Goal: Task Accomplishment & Management: Manage account settings

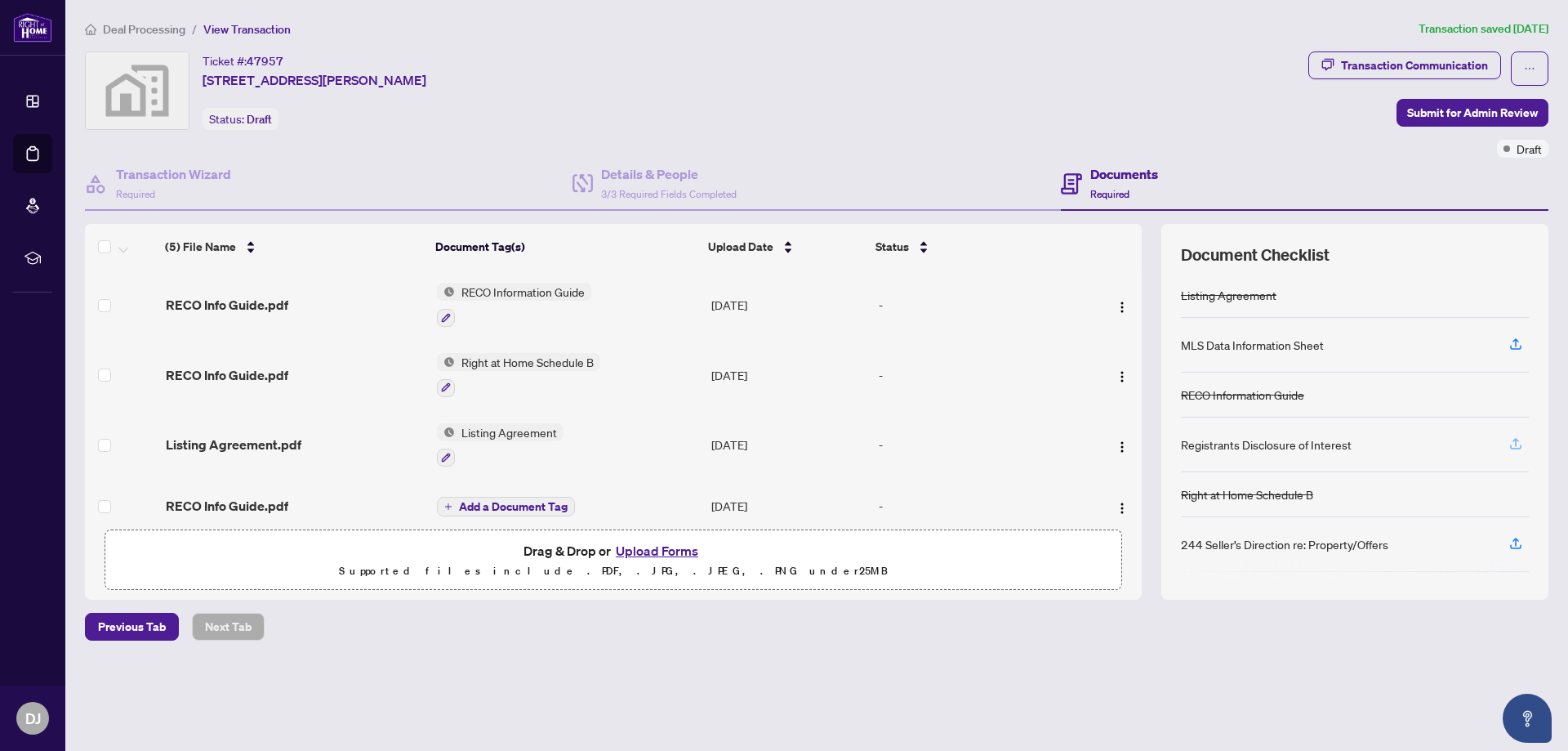
click at [1518, 437] on icon "button" at bounding box center [1516, 443] width 15 height 15
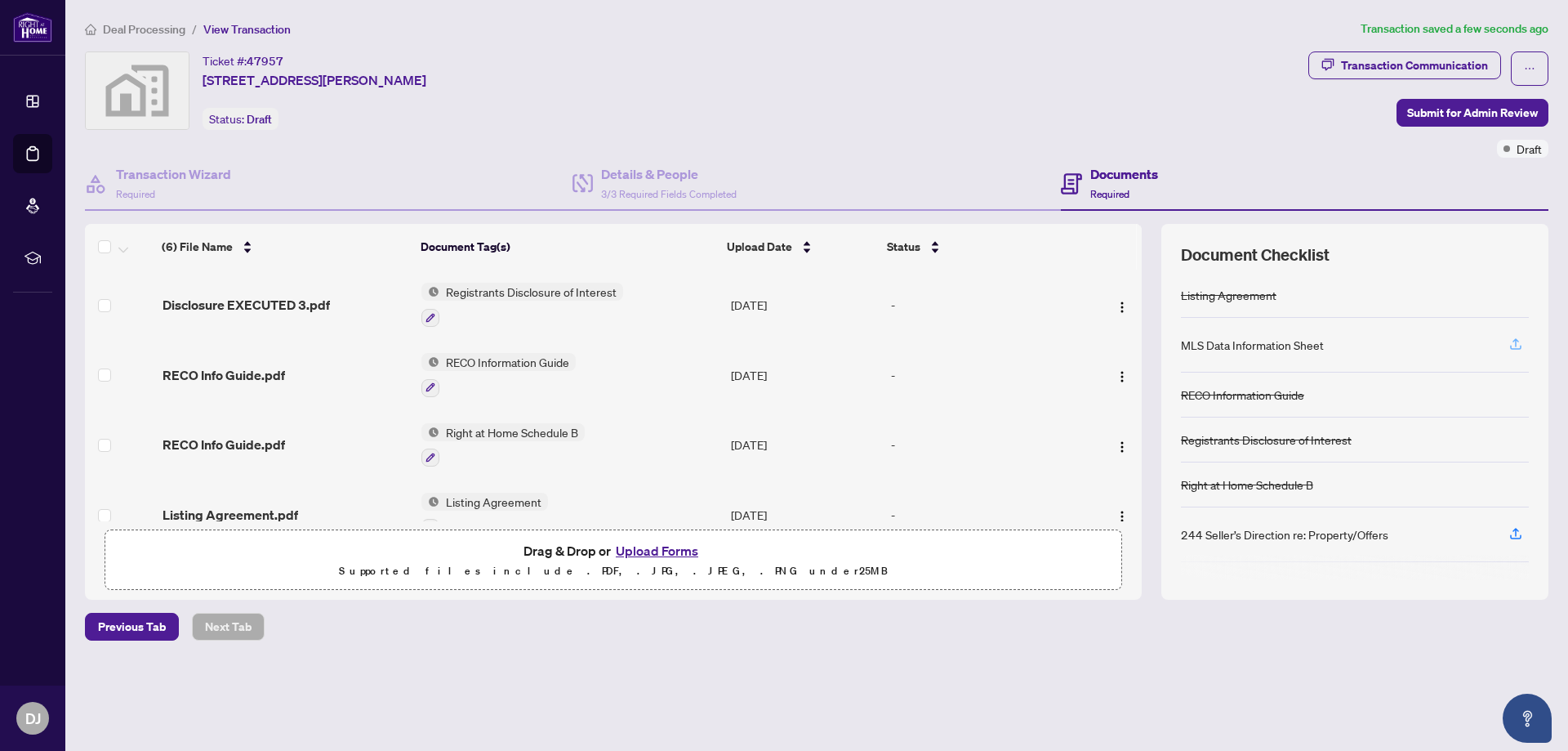
click at [1512, 345] on icon "button" at bounding box center [1516, 344] width 15 height 15
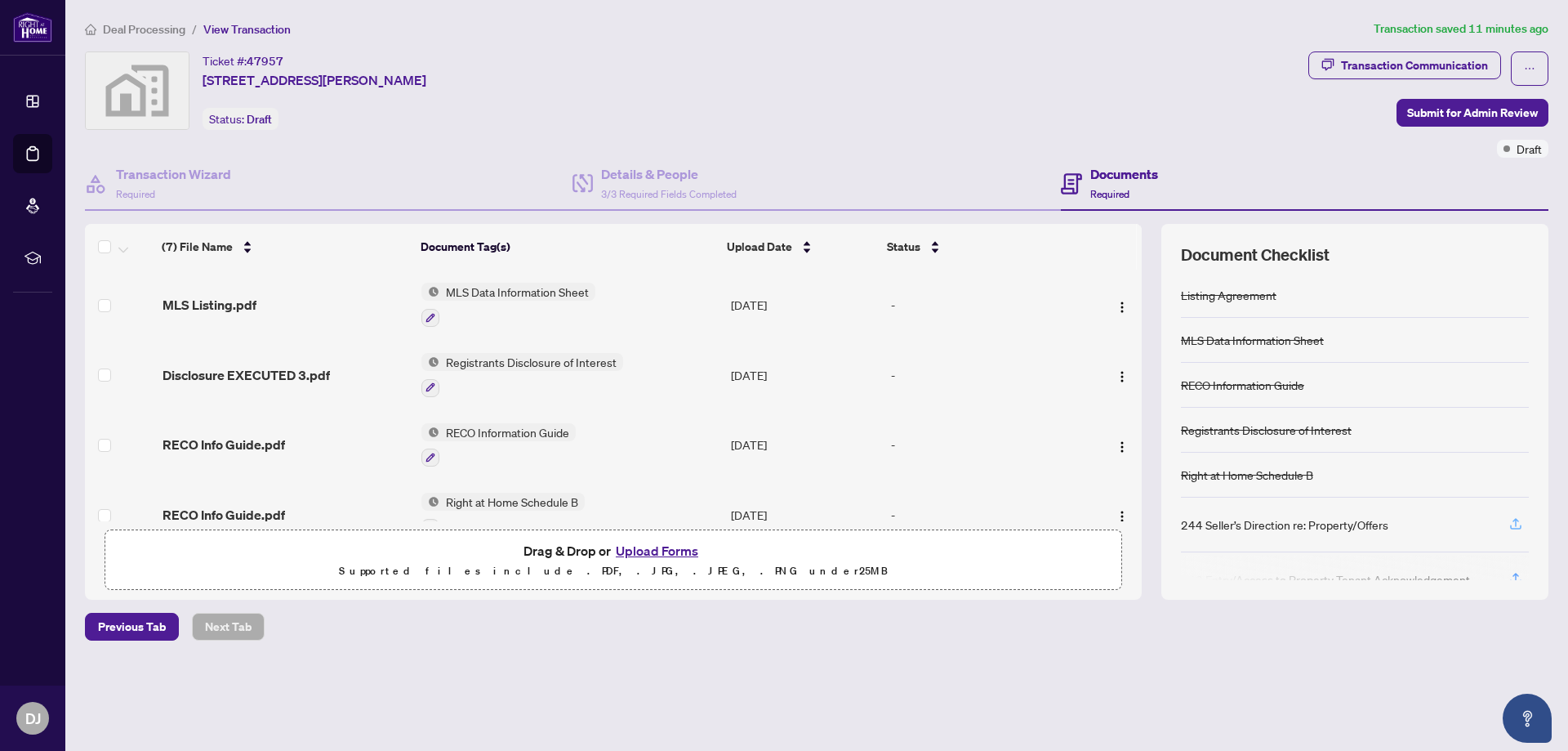
click at [1515, 524] on icon "button" at bounding box center [1516, 523] width 15 height 15
click at [664, 548] on button "Upload Forms" at bounding box center [657, 550] width 92 height 21
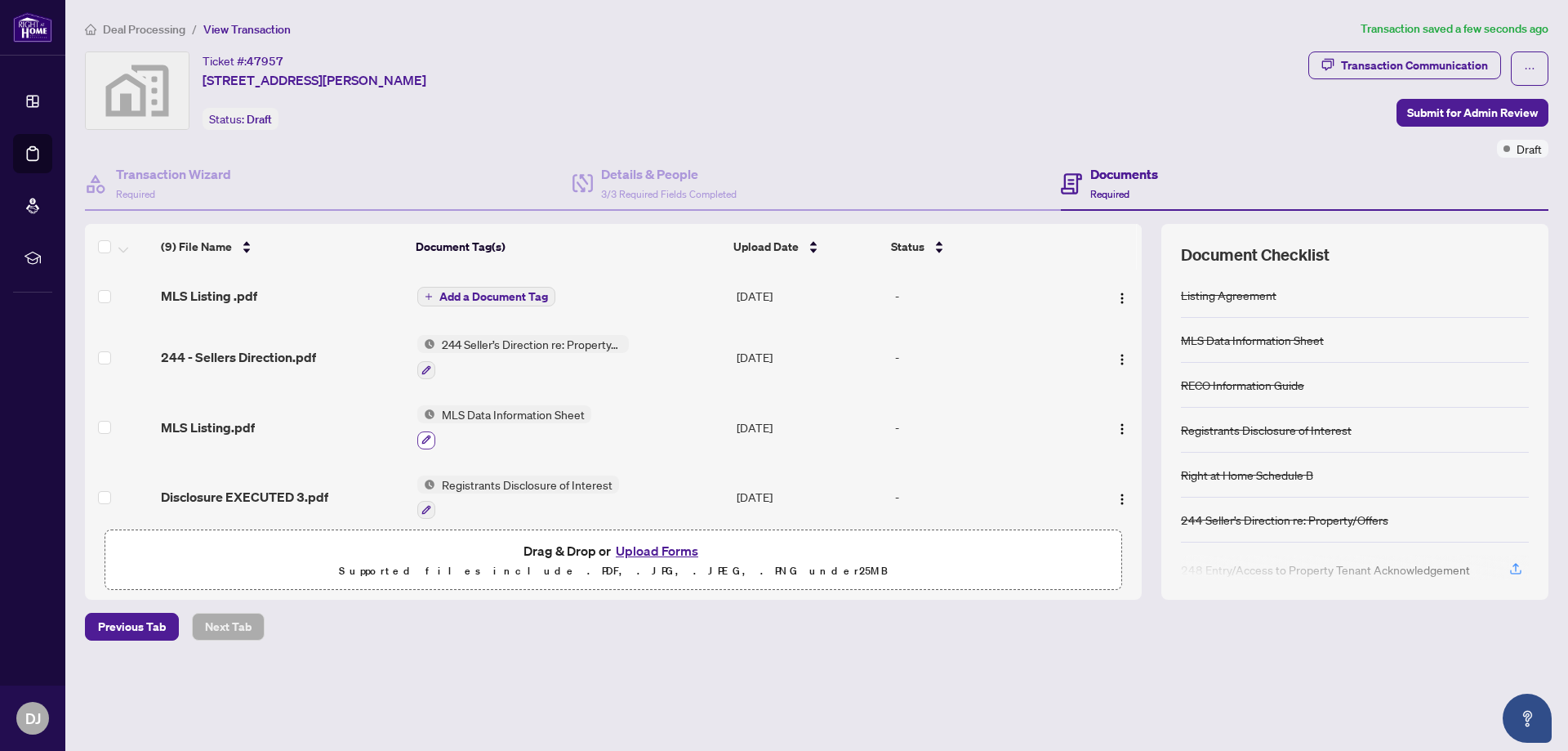
click at [423, 434] on icon "button" at bounding box center [426, 439] width 10 height 10
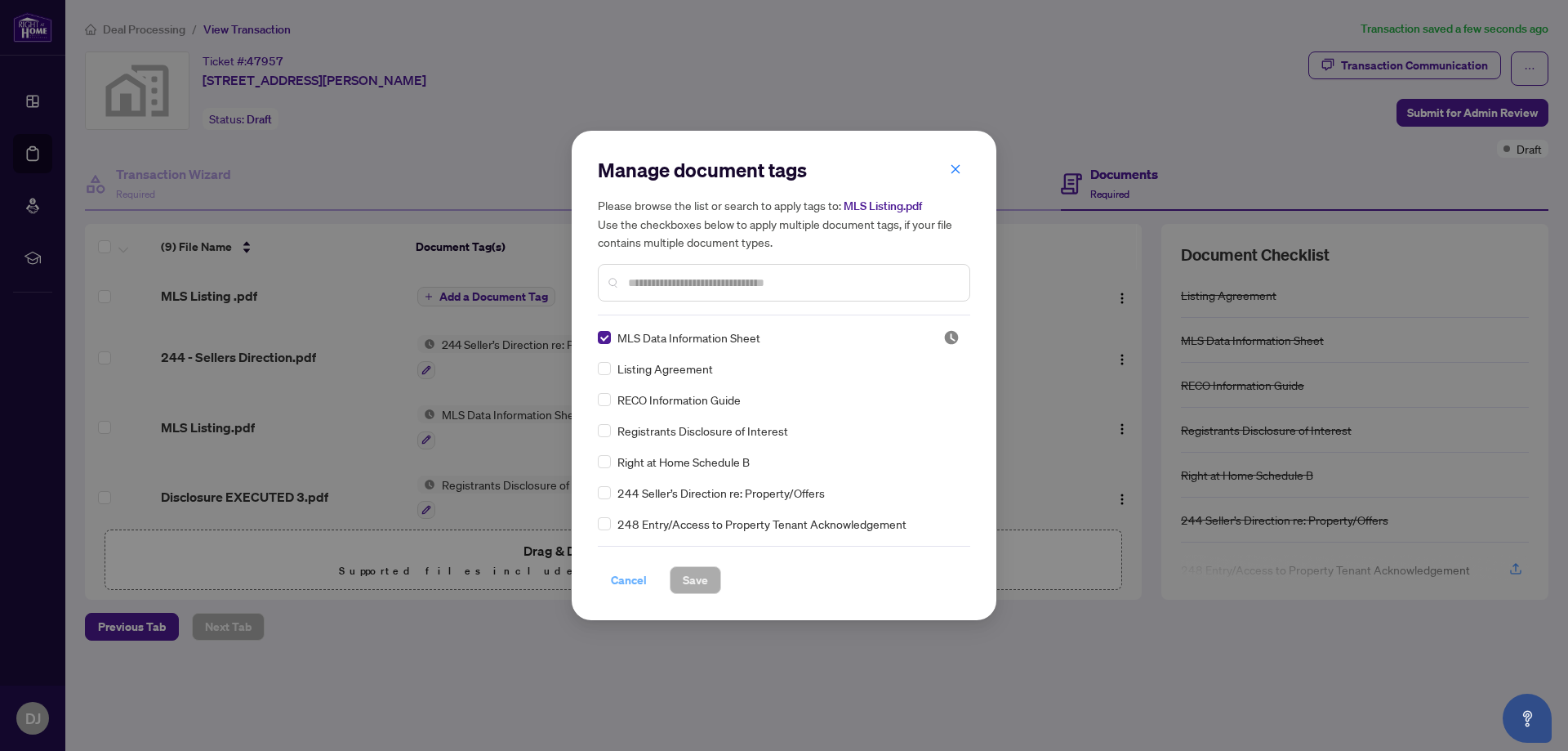
click at [628, 582] on span "Cancel" at bounding box center [629, 580] width 36 height 26
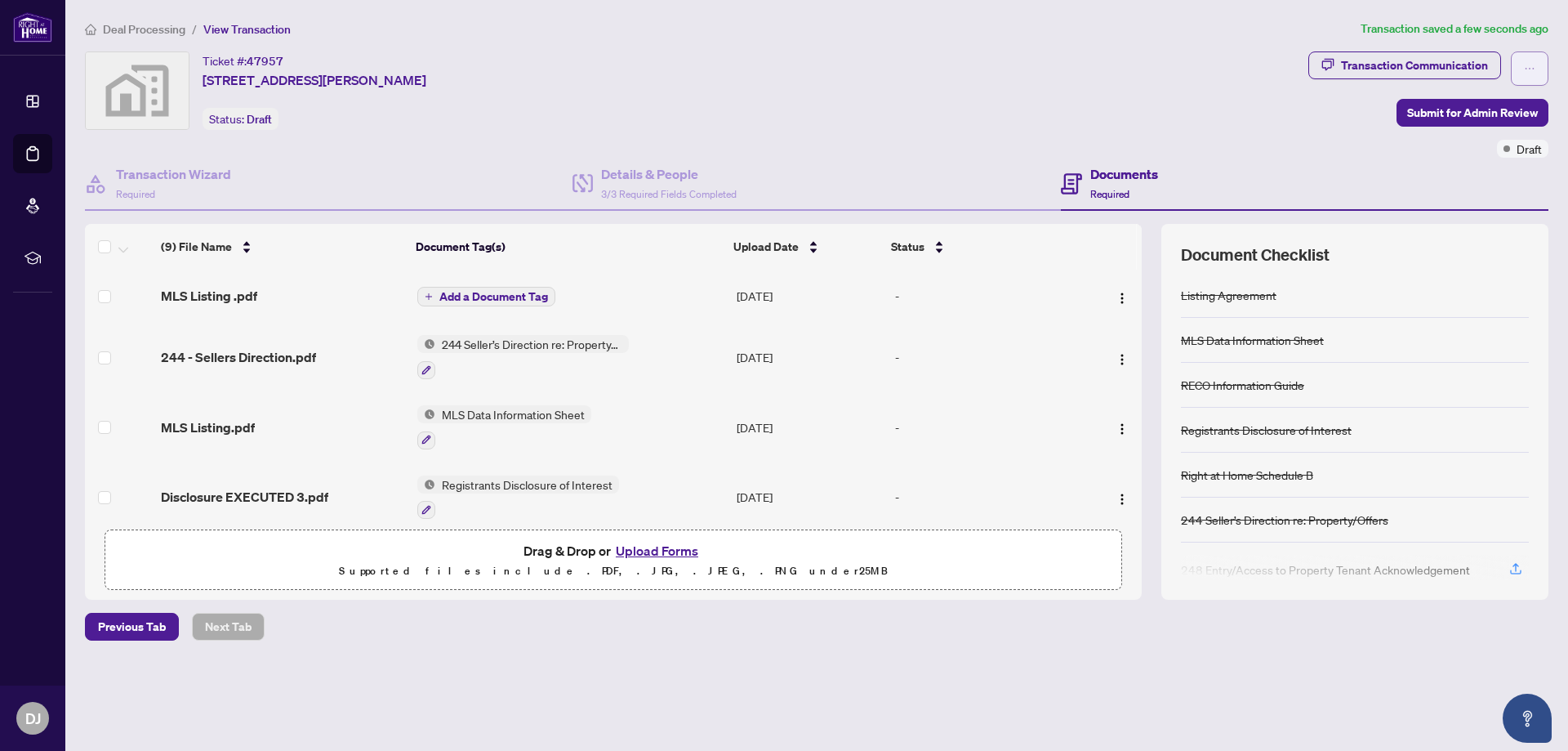
click at [1530, 59] on span "button" at bounding box center [1529, 69] width 11 height 26
click at [1074, 107] on div "Ticket #: 47957 [STREET_ADDRESS][PERSON_NAME] Status: Draft" at bounding box center [693, 91] width 1217 height 79
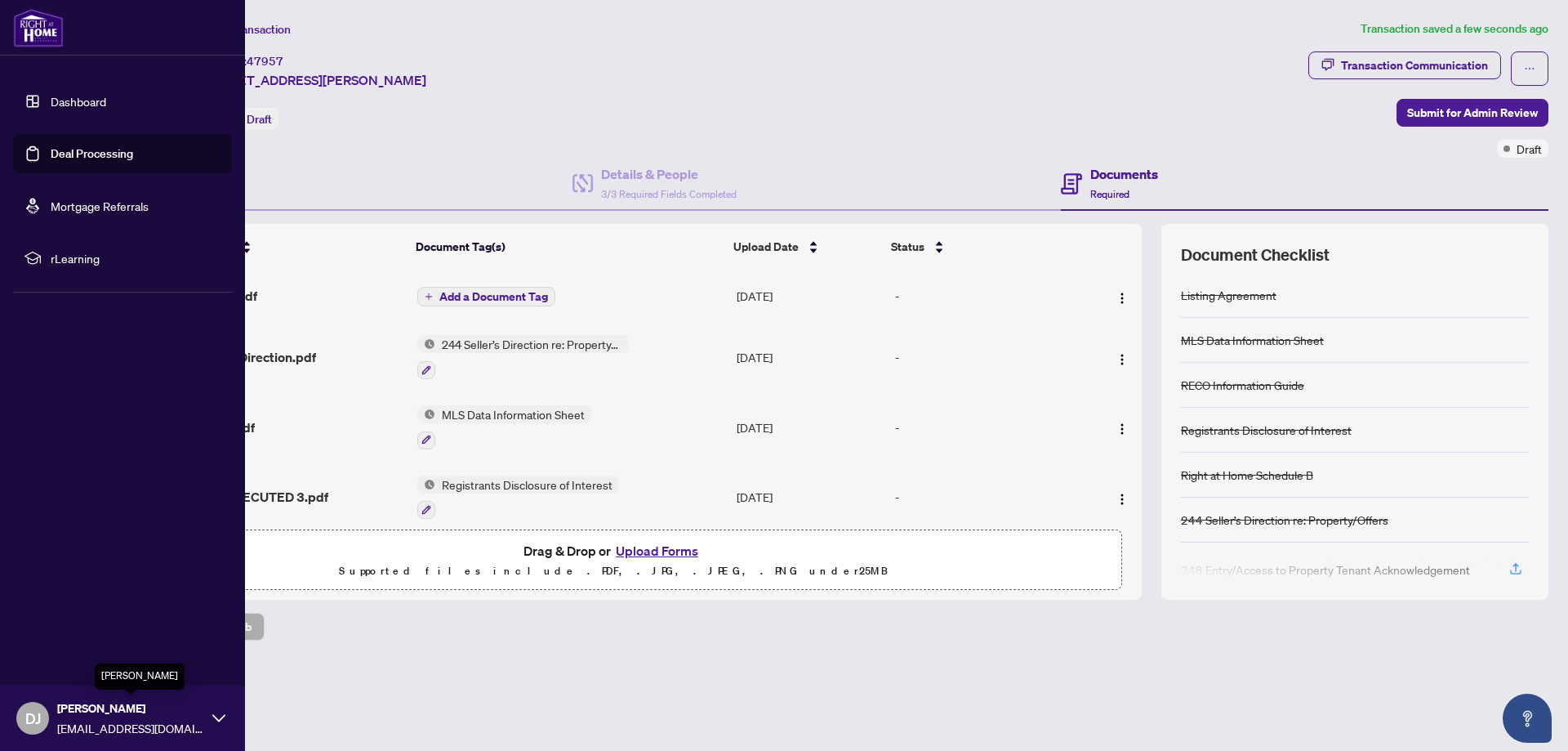
click at [101, 711] on span "[PERSON_NAME]" at bounding box center [130, 708] width 147 height 18
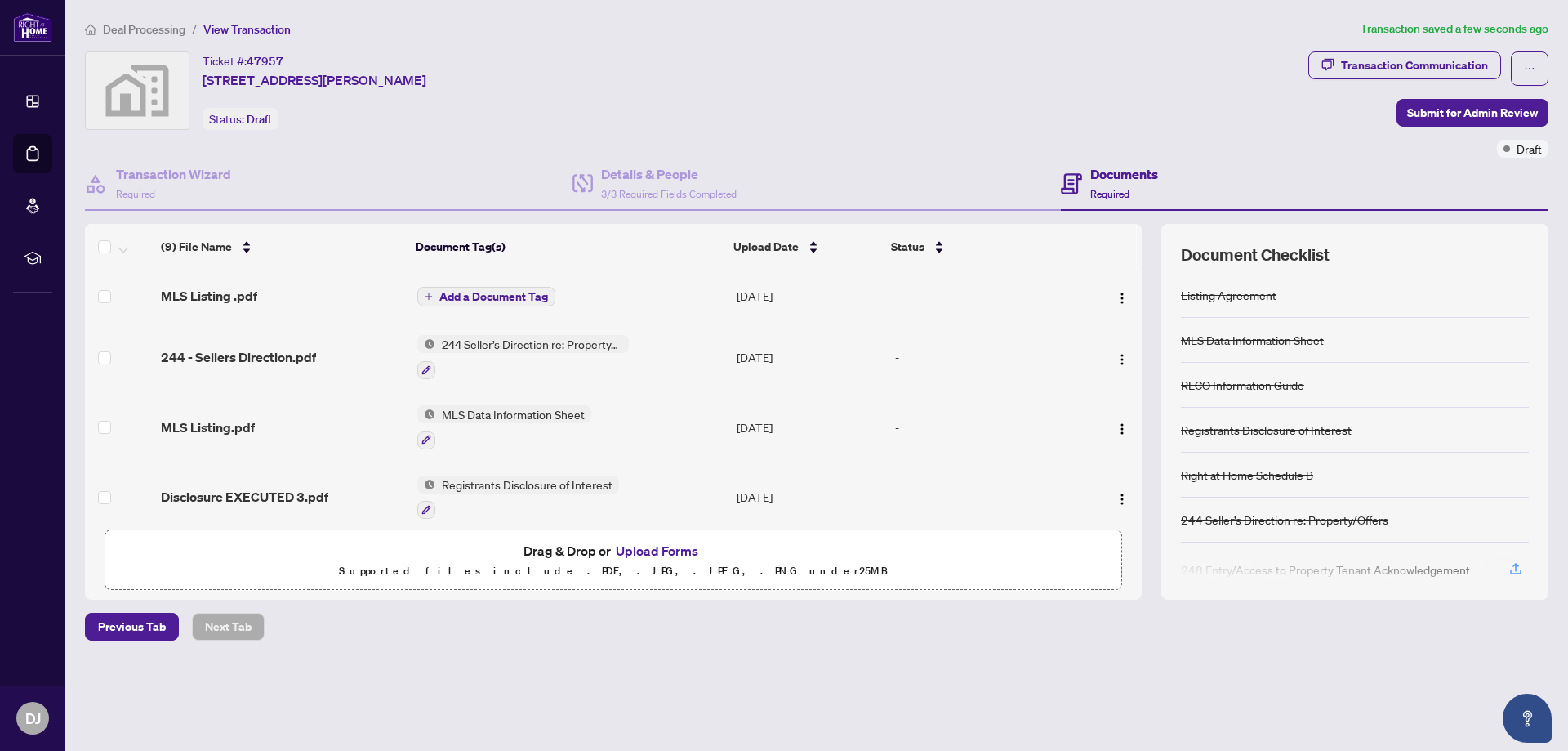
click at [572, 703] on main "Deal Processing / View Transaction Transaction saved a few seconds ago Ticket #…" at bounding box center [816, 376] width 1503 height 751
